Goal: Task Accomplishment & Management: Use online tool/utility

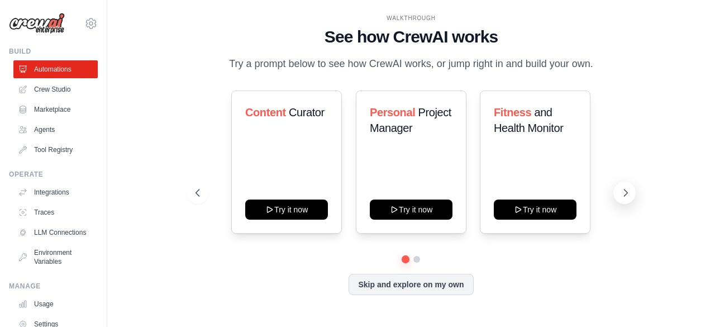
click at [615, 193] on button at bounding box center [624, 192] width 22 height 22
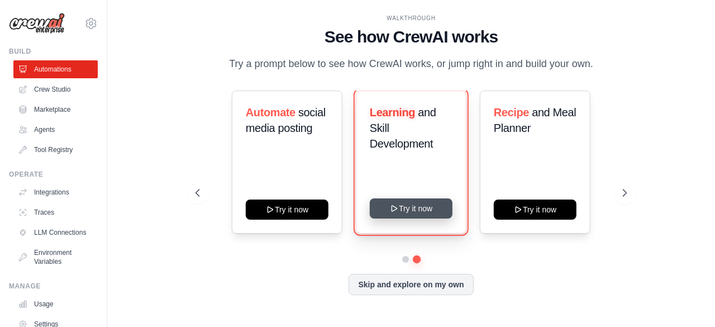
click at [410, 213] on button "Try it now" at bounding box center [411, 208] width 83 height 20
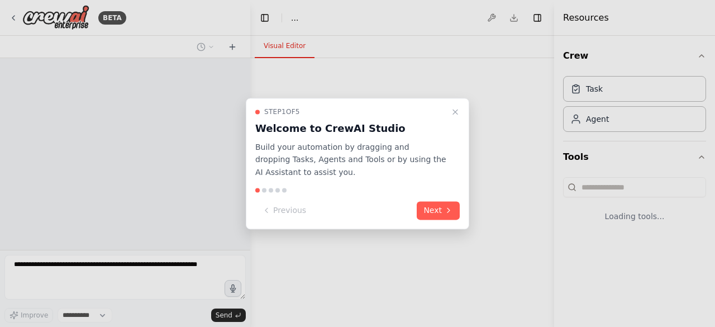
select select "****"
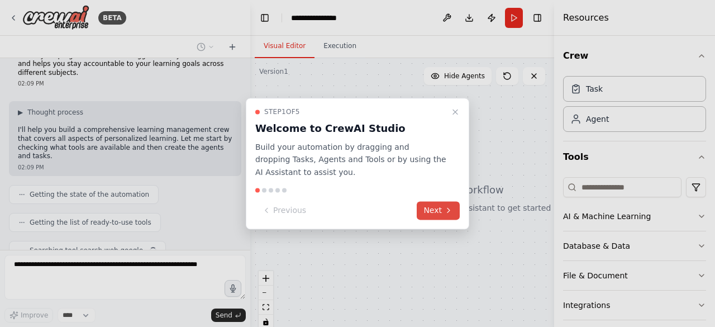
scroll to position [56, 0]
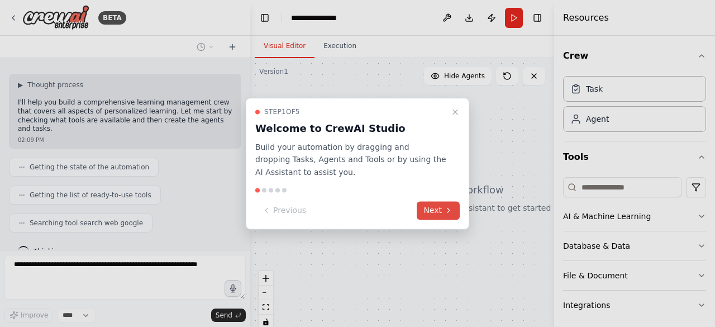
click at [441, 215] on button "Next" at bounding box center [437, 210] width 43 height 18
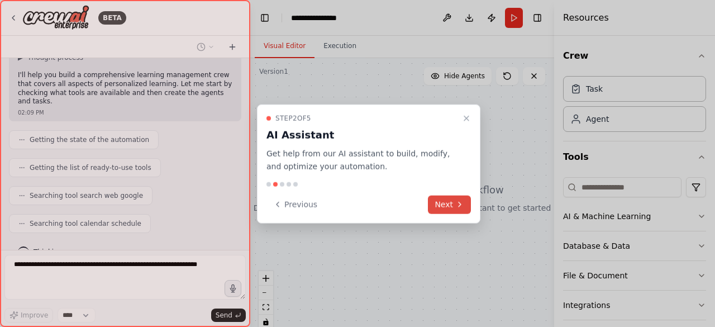
scroll to position [112, 0]
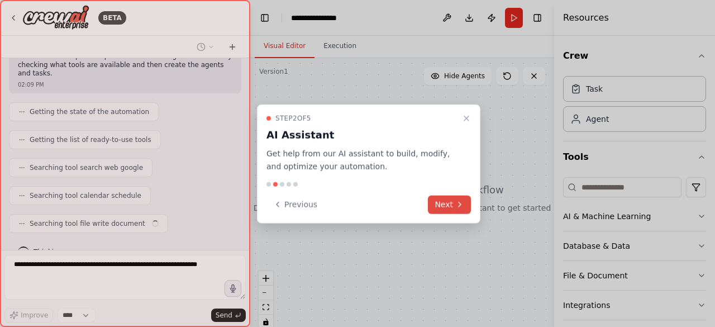
click at [447, 205] on button "Next" at bounding box center [449, 204] width 43 height 18
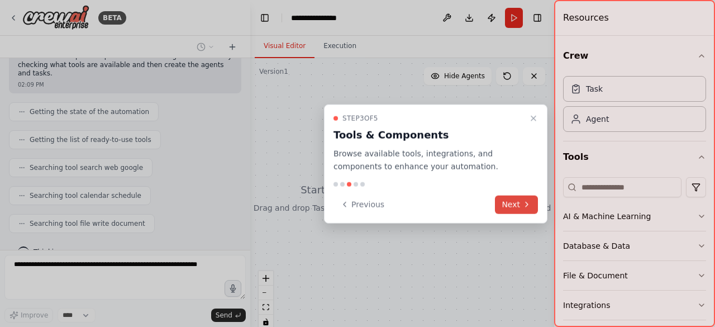
click at [524, 202] on icon at bounding box center [526, 204] width 9 height 9
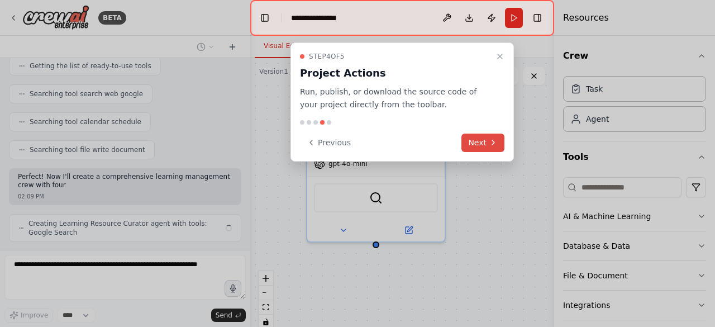
scroll to position [194, 0]
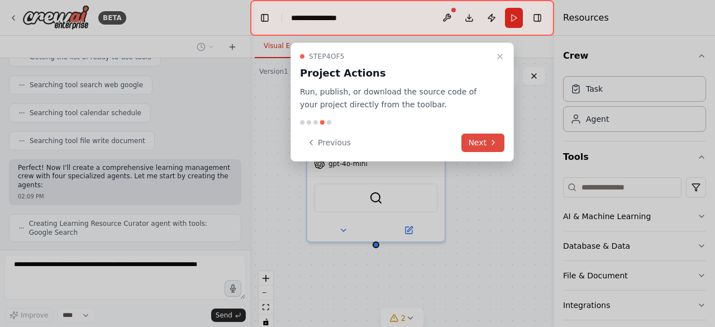
click at [477, 146] on button "Next" at bounding box center [482, 142] width 43 height 18
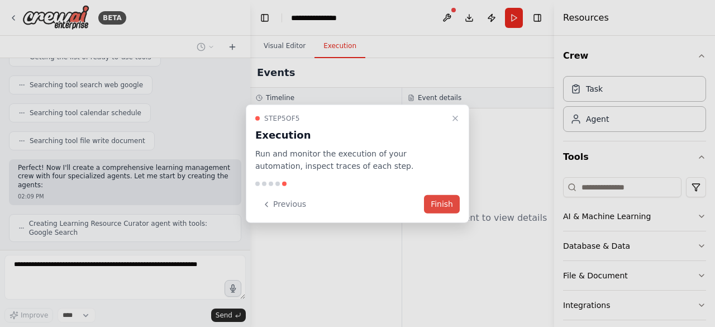
scroll to position [222, 0]
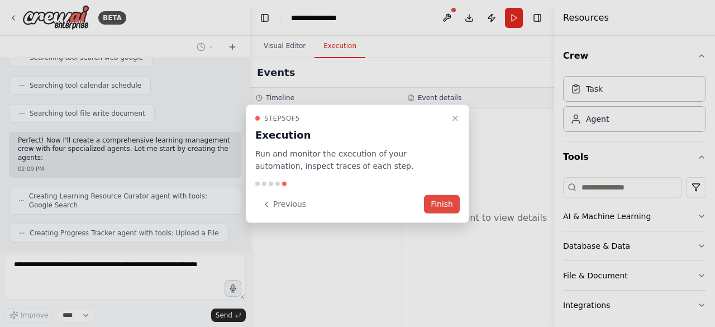
click at [440, 207] on button "Finish" at bounding box center [442, 204] width 36 height 18
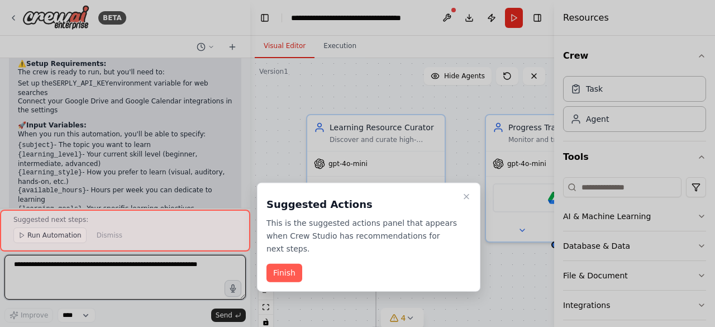
scroll to position [1034, 0]
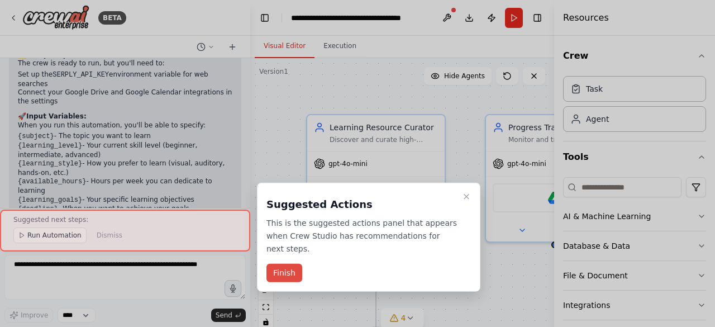
click at [282, 263] on button "Finish" at bounding box center [284, 272] width 36 height 18
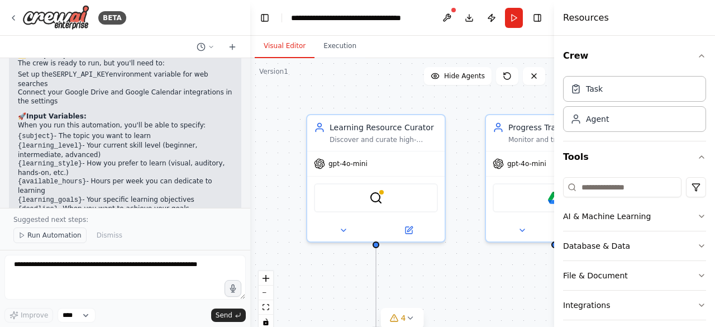
click at [39, 236] on span "Run Automation" at bounding box center [54, 235] width 54 height 9
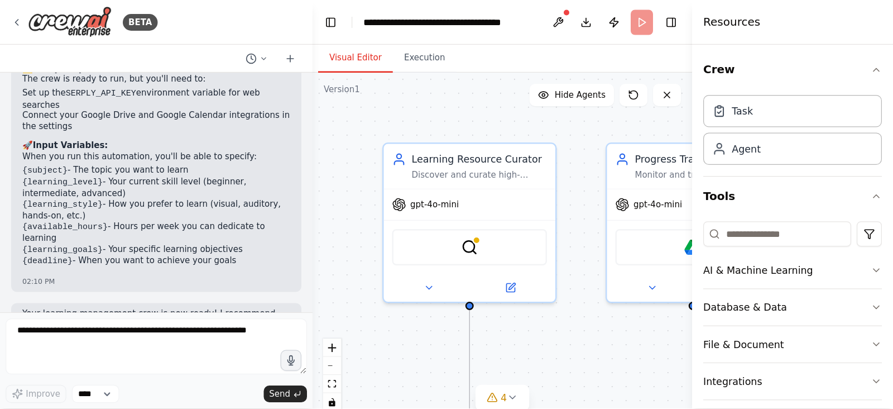
scroll to position [993, 0]
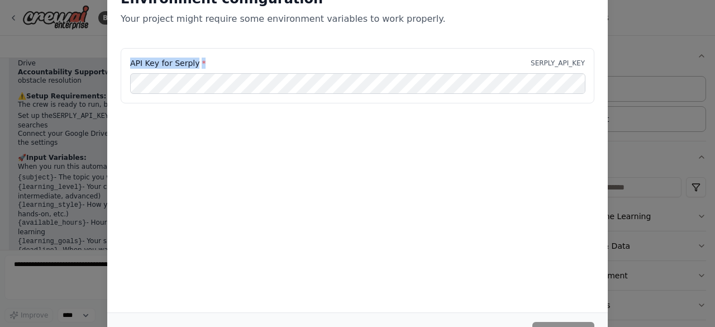
drag, startPoint x: 132, startPoint y: 64, endPoint x: 203, endPoint y: 67, distance: 70.4
click at [203, 67] on div "API Key for Serply * SERPLY_API_KEY" at bounding box center [357, 62] width 454 height 11
copy label "API Key for Serply *"
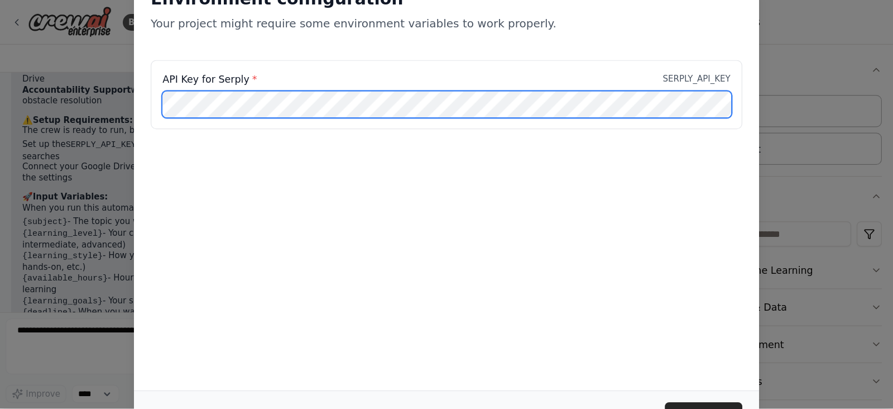
scroll to position [931, 0]
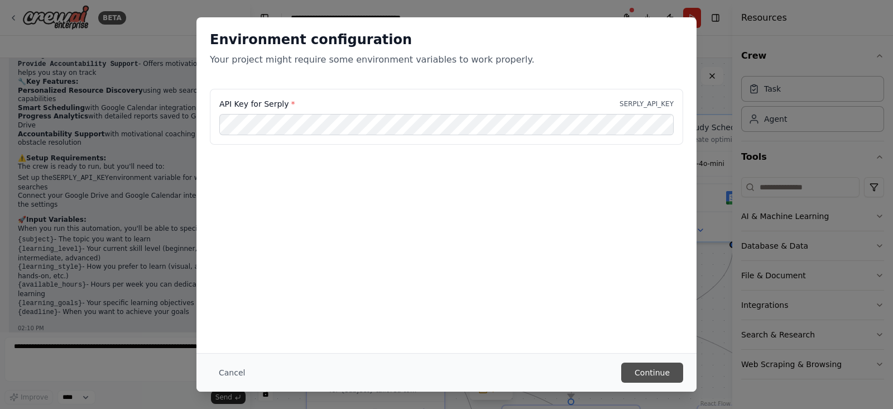
click at [648, 326] on button "Continue" at bounding box center [652, 372] width 62 height 20
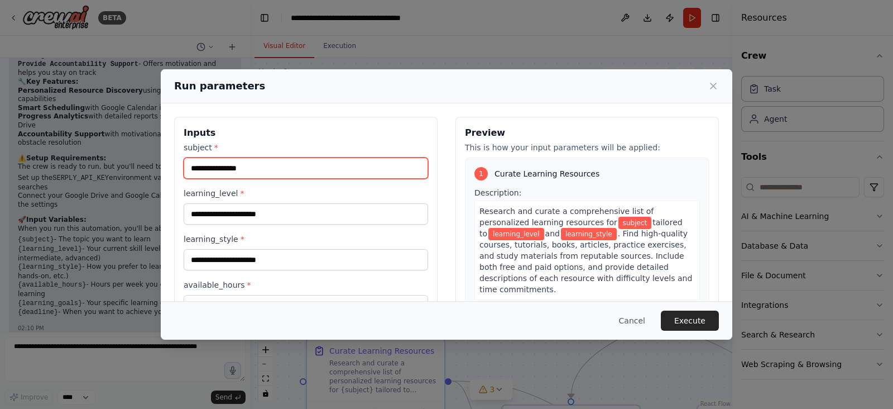
click at [301, 170] on input "subject *" at bounding box center [306, 167] width 245 height 21
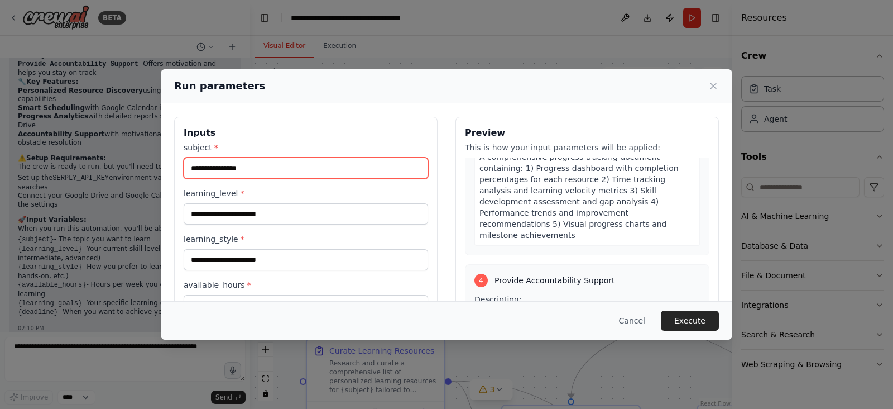
scroll to position [692, 0]
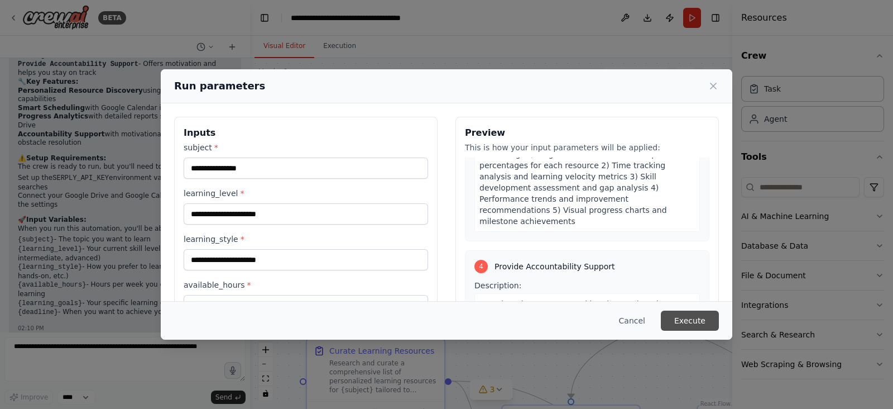
click at [688, 317] on button "Execute" at bounding box center [690, 320] width 58 height 20
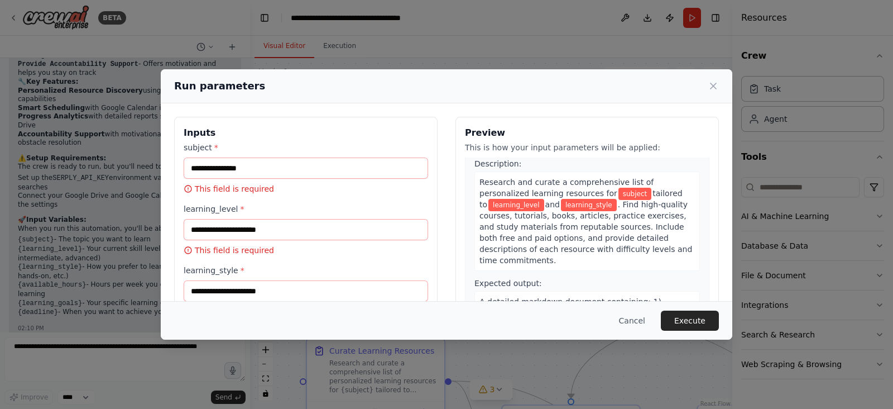
scroll to position [30, 0]
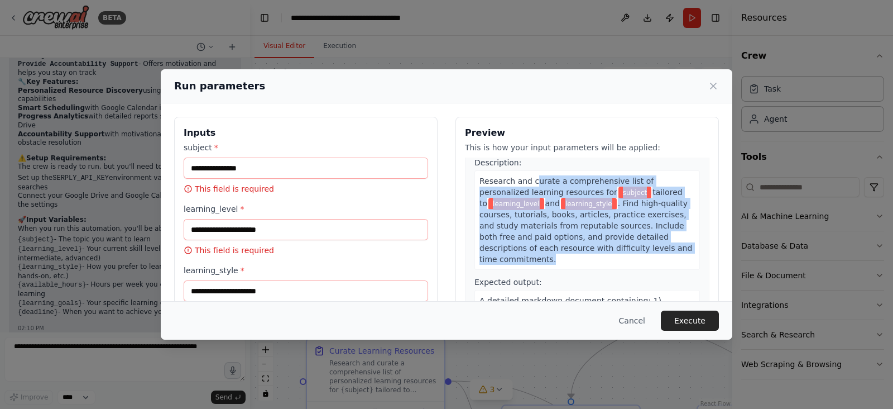
drag, startPoint x: 526, startPoint y: 181, endPoint x: 559, endPoint y: 255, distance: 81.2
click at [559, 255] on div "Research and curate a comprehensive list of personalized learning resources for…" at bounding box center [588, 219] width 226 height 99
copy div "urate a comprehensive list of personalized learning resources for subject tailo…"
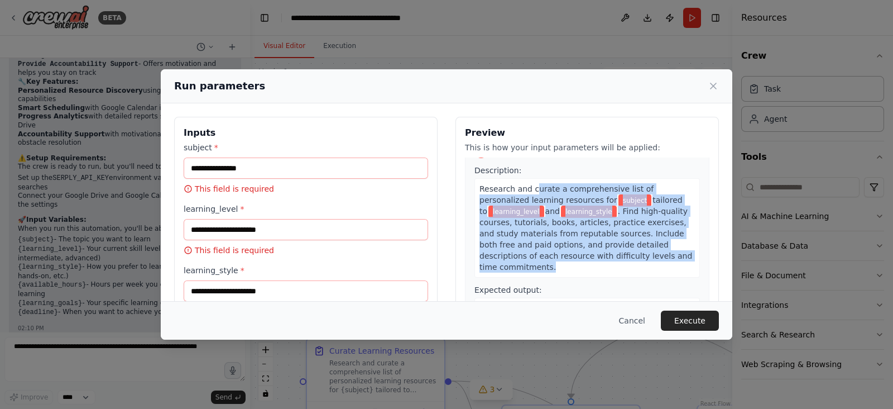
scroll to position [0, 0]
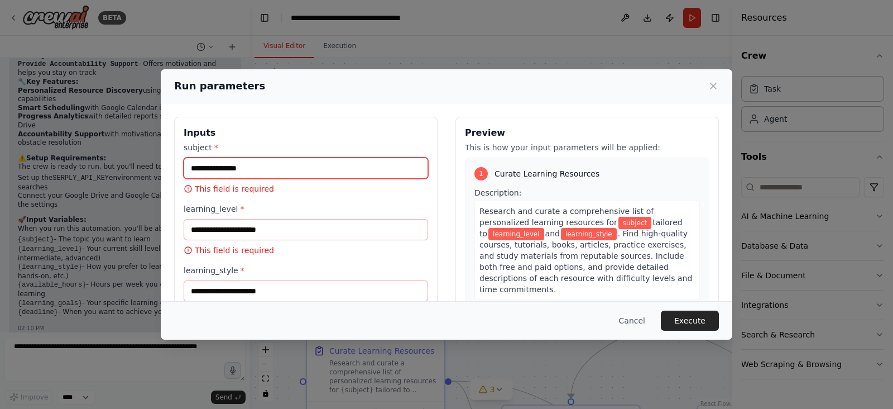
click at [290, 169] on input "subject *" at bounding box center [306, 167] width 245 height 21
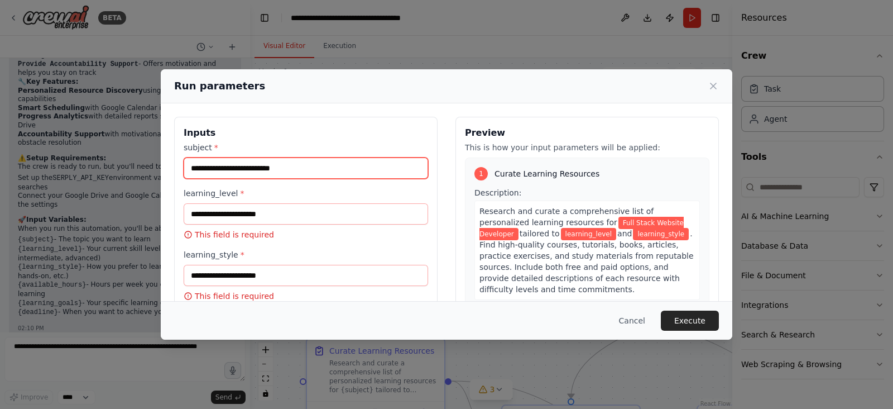
type input "**********"
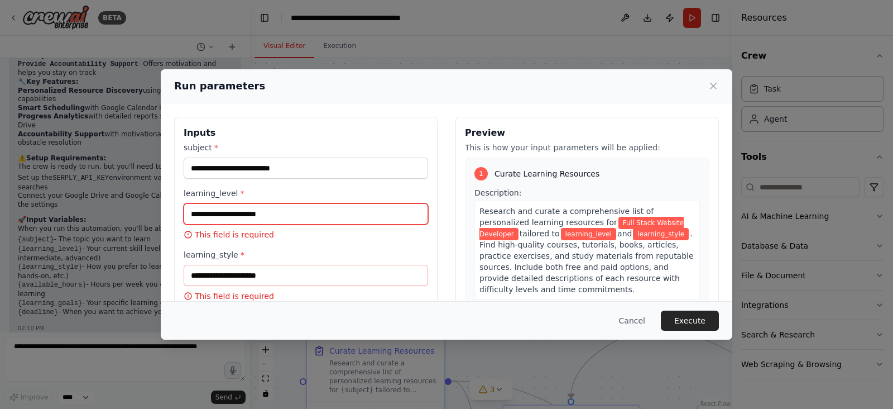
click at [268, 212] on input "learning_level *" at bounding box center [306, 213] width 245 height 21
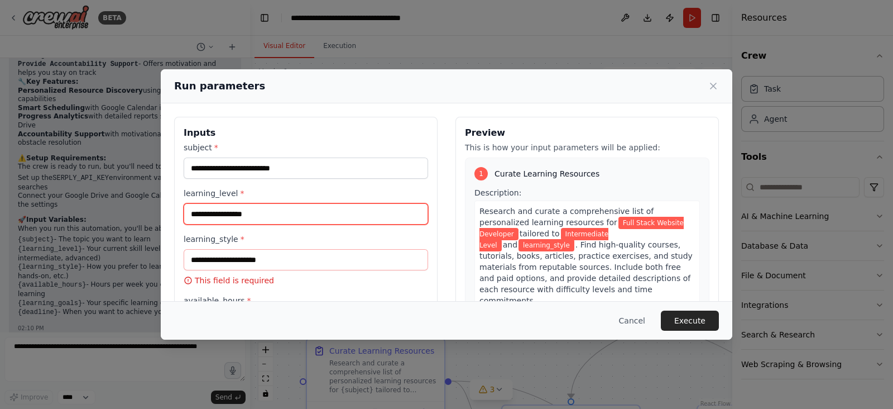
type input "**********"
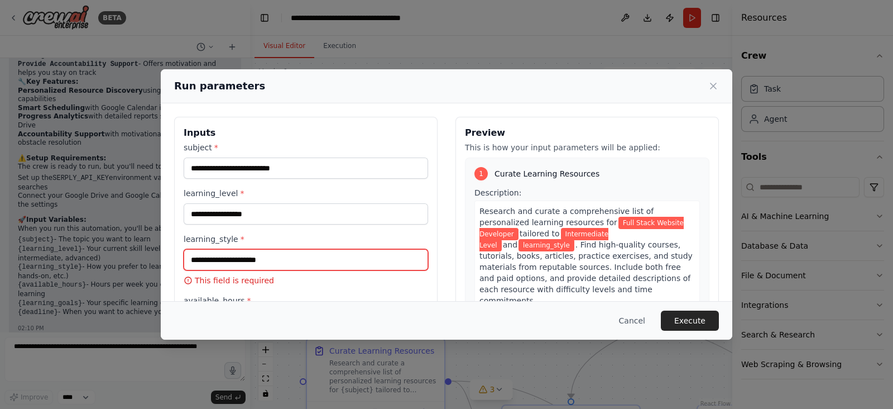
click at [258, 261] on input "learning_style *" at bounding box center [306, 259] width 245 height 21
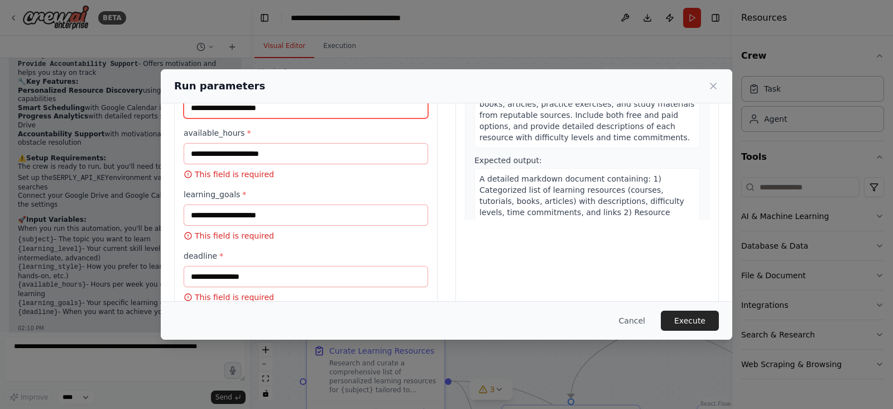
scroll to position [154, 0]
type input "**********"
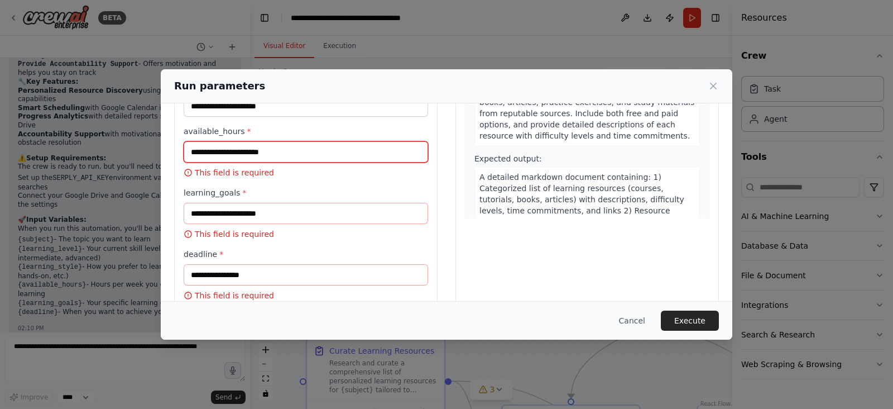
click at [228, 154] on input "available_hours *" at bounding box center [306, 151] width 245 height 21
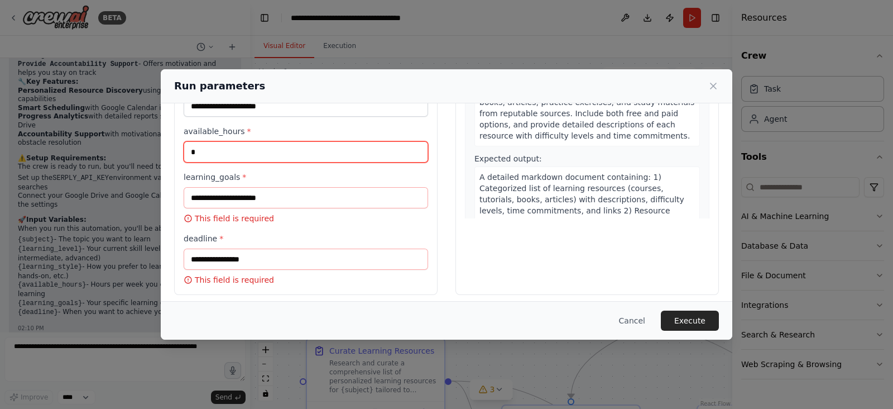
type input "*"
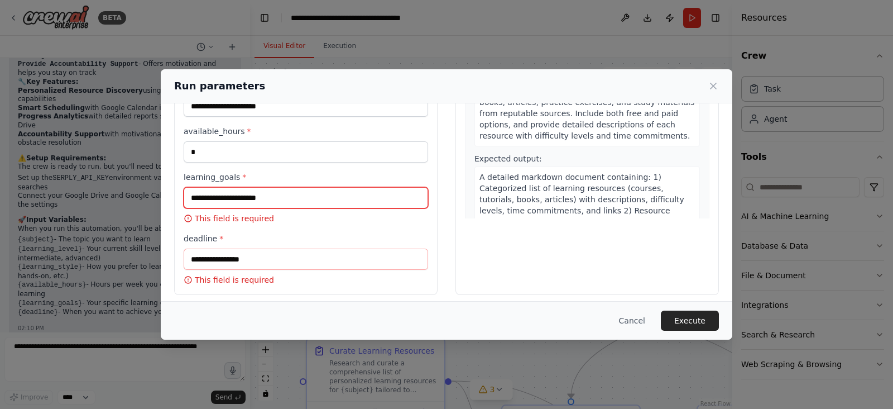
click at [213, 194] on input "learning_goals *" at bounding box center [306, 197] width 245 height 21
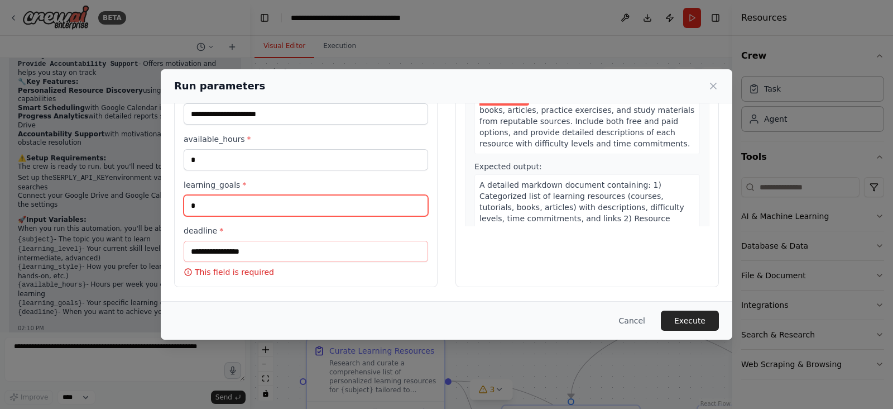
scroll to position [144, 0]
click at [199, 209] on input "**********" at bounding box center [306, 206] width 245 height 21
type input "**********"
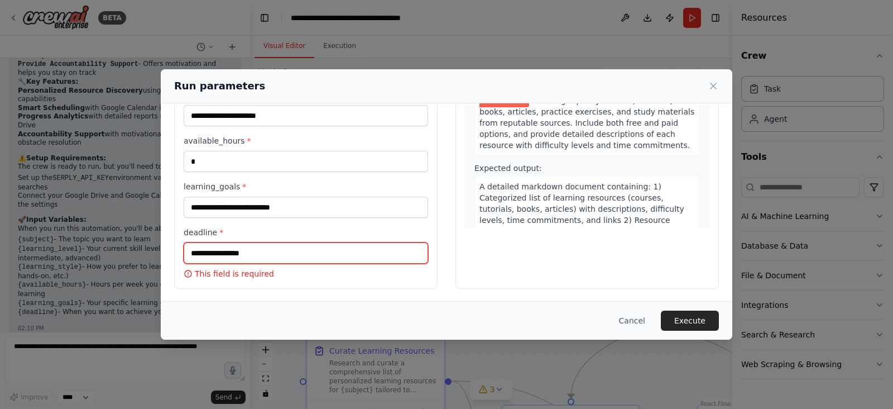
click at [248, 254] on input "deadline *" at bounding box center [306, 252] width 245 height 21
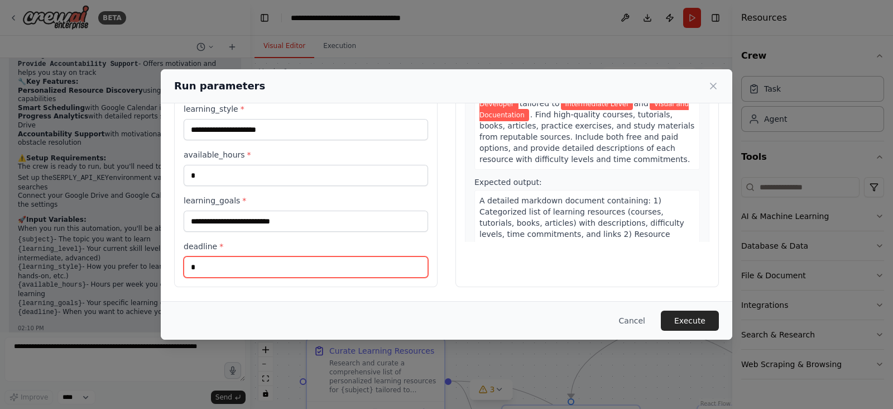
scroll to position [128, 0]
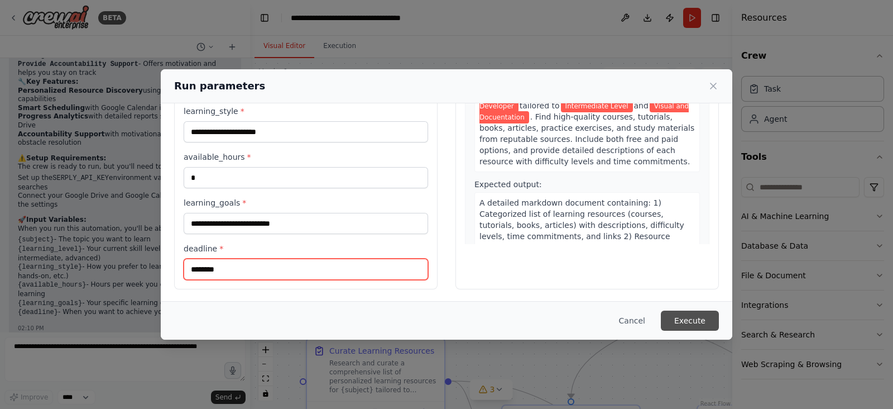
type input "********"
click at [714, 320] on button "Execute" at bounding box center [690, 320] width 58 height 20
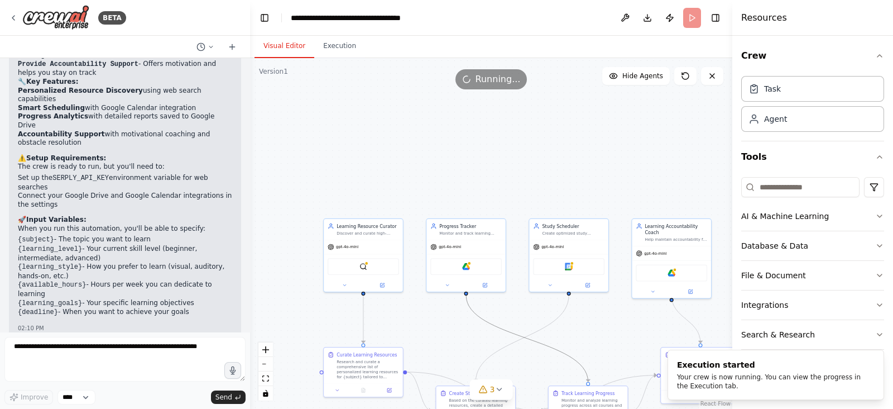
drag, startPoint x: 500, startPoint y: 330, endPoint x: 500, endPoint y: 210, distance: 119.5
click at [500, 210] on div ".deletable-edge-delete-btn { width: 20px; height: 20px; border: 0px solid #ffff…" at bounding box center [491, 233] width 482 height 351
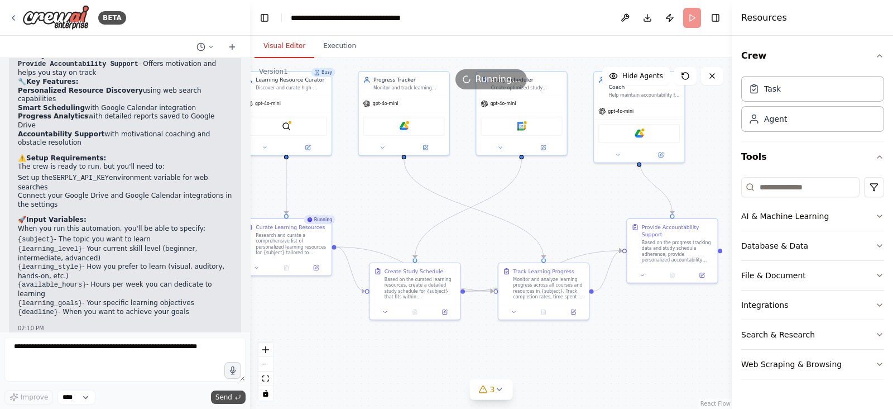
click at [232, 326] on span "Send" at bounding box center [223, 396] width 17 height 9
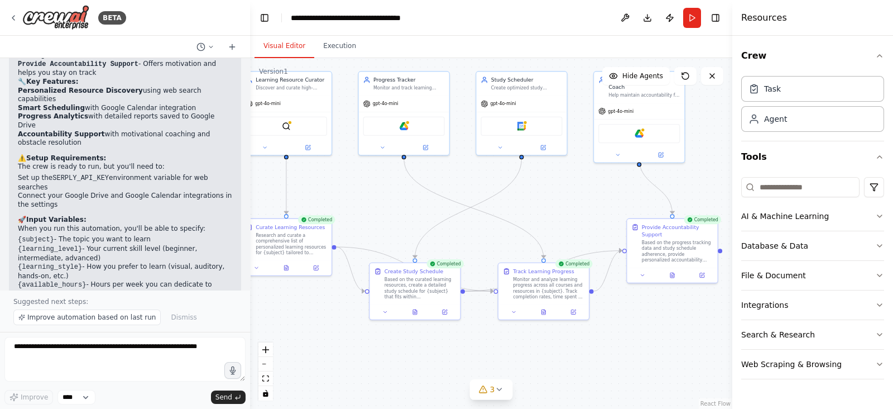
scroll to position [972, 0]
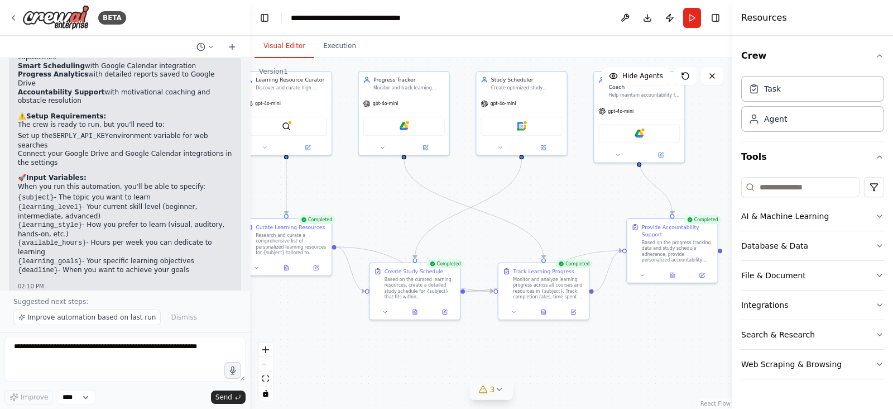
click at [490, 326] on span "3" at bounding box center [492, 389] width 5 height 11
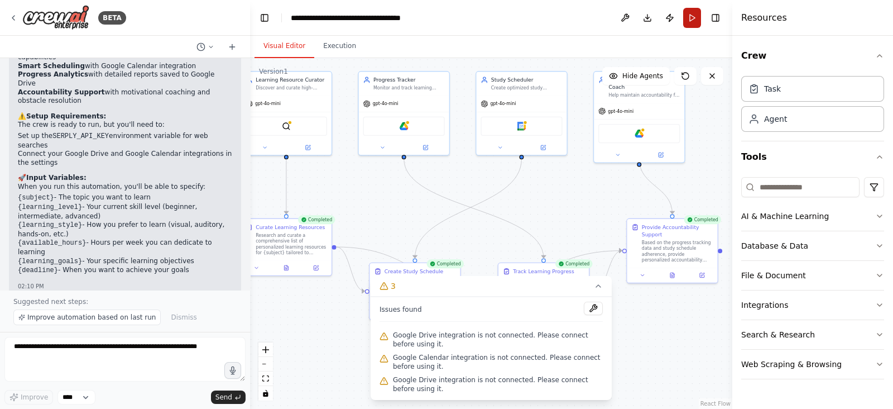
click at [698, 13] on button "Run" at bounding box center [692, 18] width 18 height 20
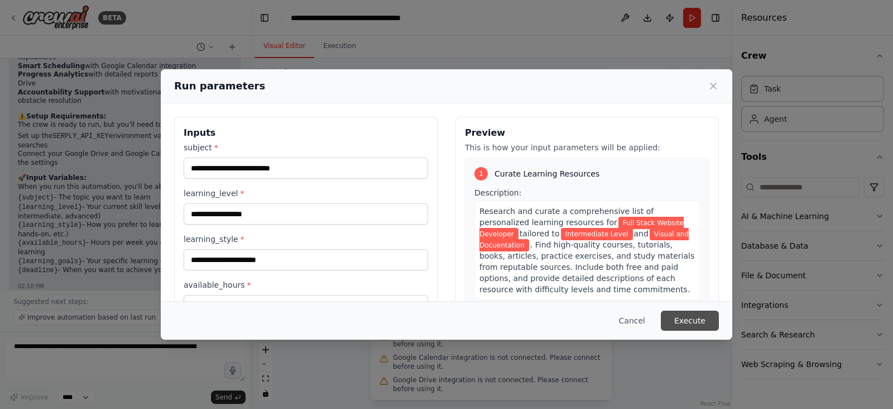
click at [705, 320] on button "Execute" at bounding box center [690, 320] width 58 height 20
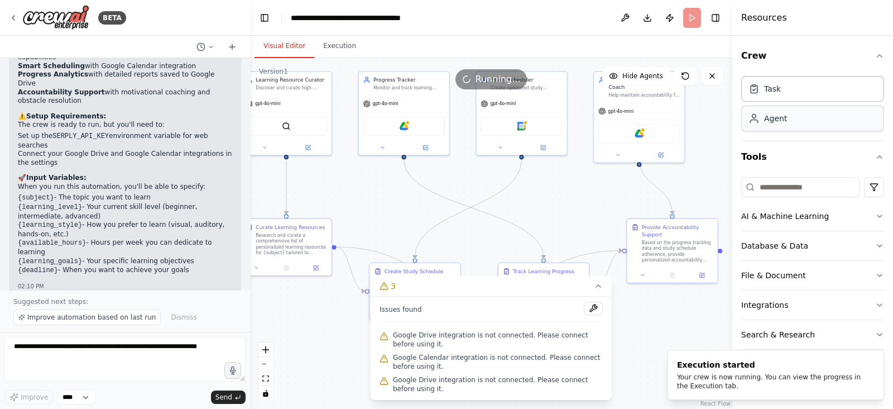
click at [714, 126] on div "Agent" at bounding box center [812, 119] width 143 height 26
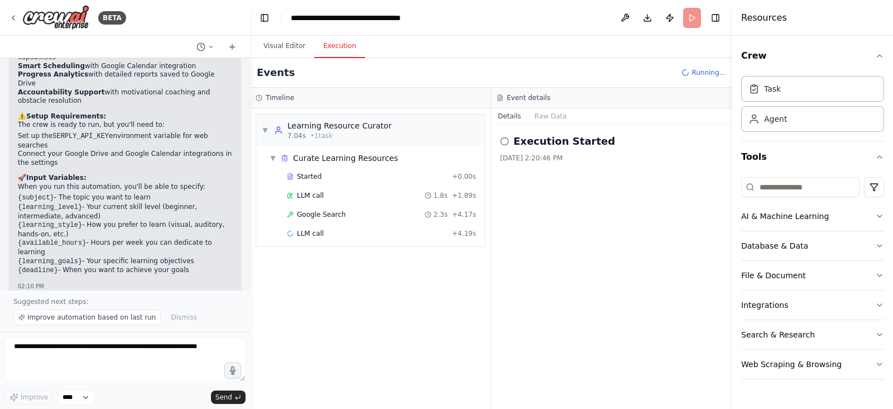
click at [342, 45] on button "Execution" at bounding box center [339, 46] width 51 height 23
click at [541, 151] on div "Execution Started 9/3/2025, 2:20:46 PM" at bounding box center [611, 147] width 223 height 29
click at [356, 210] on div "Google Search 2.3s + 4.17s" at bounding box center [381, 214] width 189 height 9
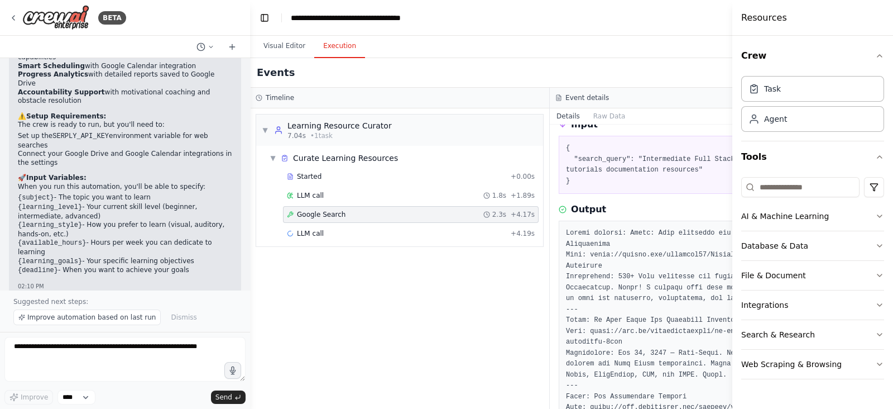
scroll to position [0, 0]
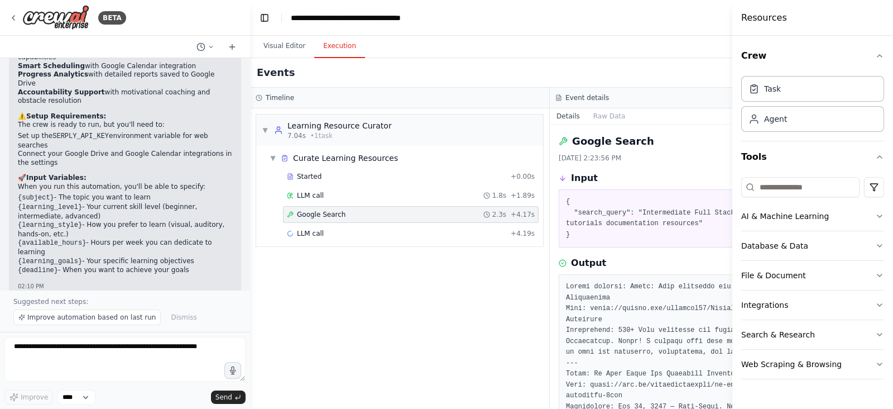
click at [714, 22] on button "Download" at bounding box center [765, 18] width 18 height 20
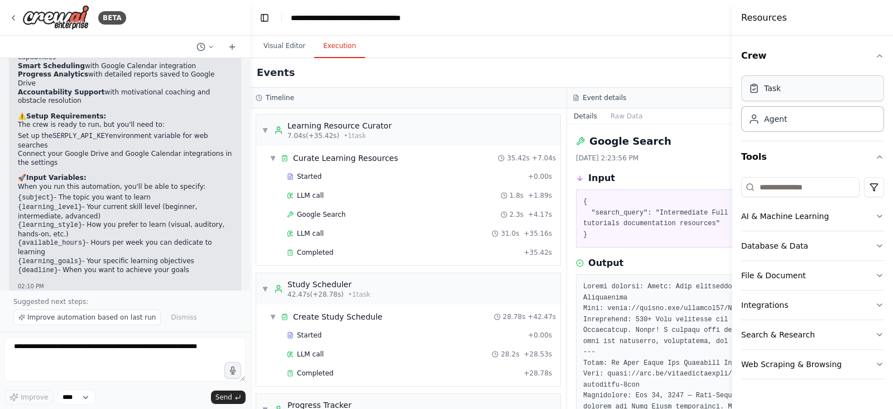
click at [714, 97] on div "Task" at bounding box center [812, 88] width 143 height 26
click at [714, 256] on button "Database & Data" at bounding box center [812, 245] width 143 height 29
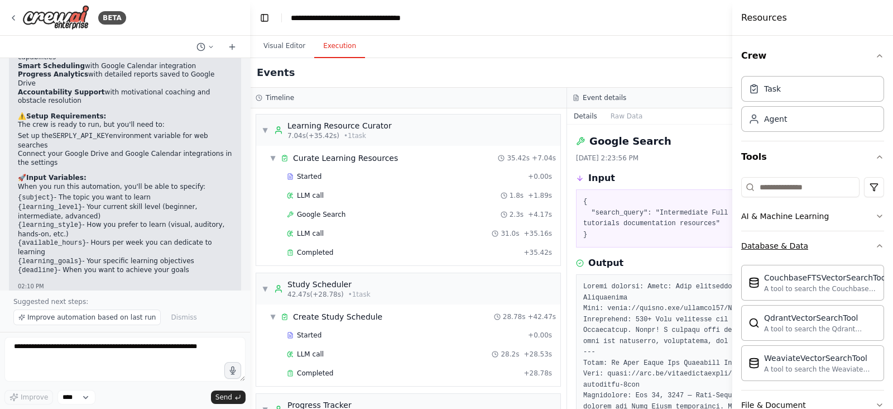
scroll to position [116, 0]
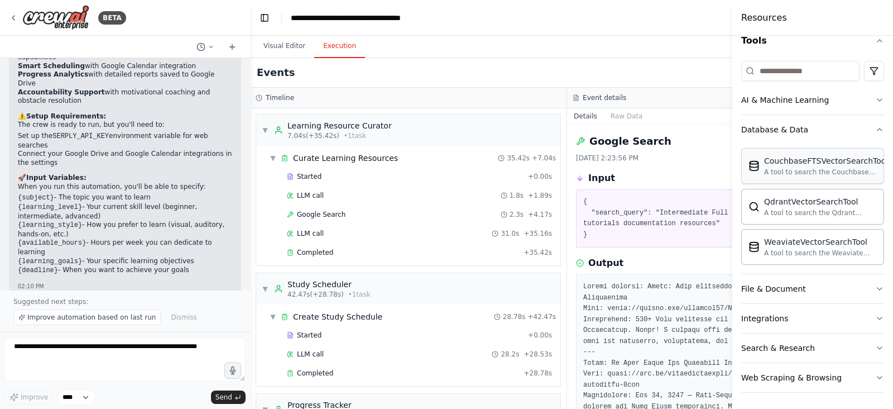
click at [714, 175] on div "A tool to search the Couchbase database for relevant information on internal do…" at bounding box center [826, 171] width 124 height 9
click at [714, 171] on div "A tool to search the Couchbase database for relevant information on internal do…" at bounding box center [826, 171] width 124 height 9
click at [714, 288] on div "File & Document" at bounding box center [773, 288] width 65 height 11
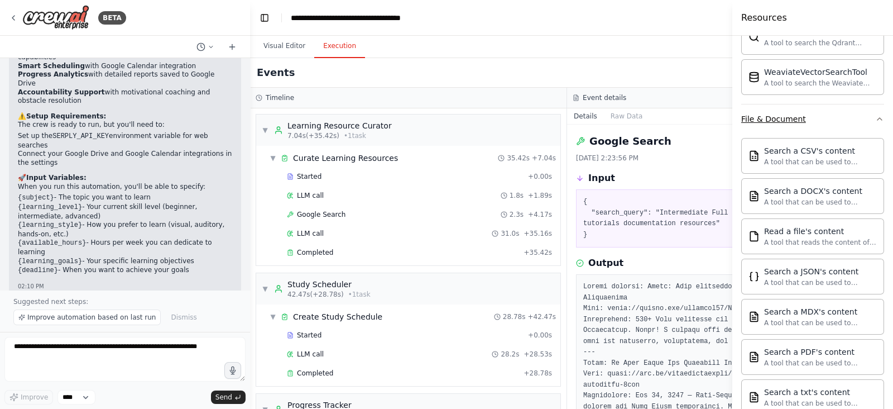
scroll to position [286, 0]
click at [714, 233] on div "Read a file's content A tool that reads the content of a file. To use this tool…" at bounding box center [813, 234] width 128 height 21
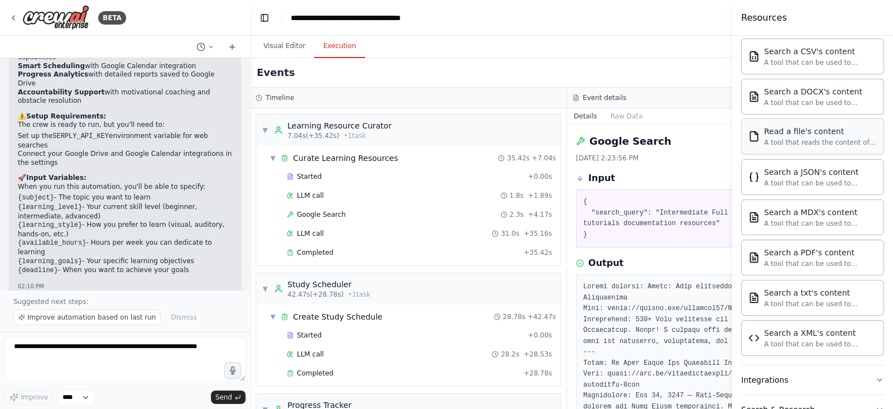
scroll to position [389, 0]
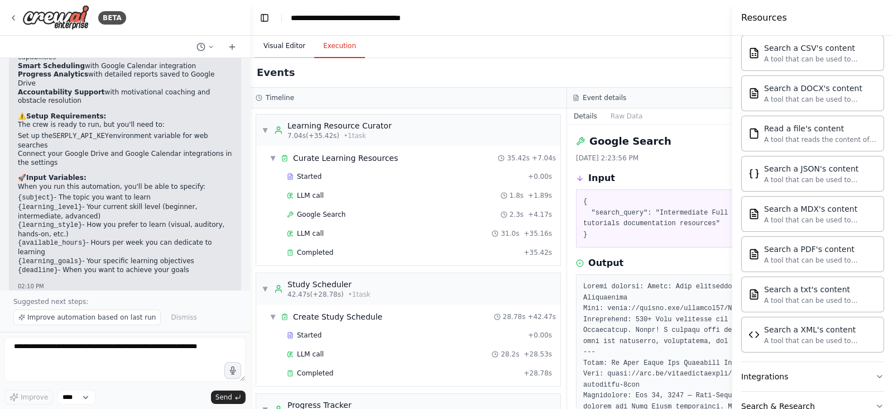
click at [277, 49] on button "Visual Editor" at bounding box center [285, 46] width 60 height 23
